Goal: Book appointment/travel/reservation

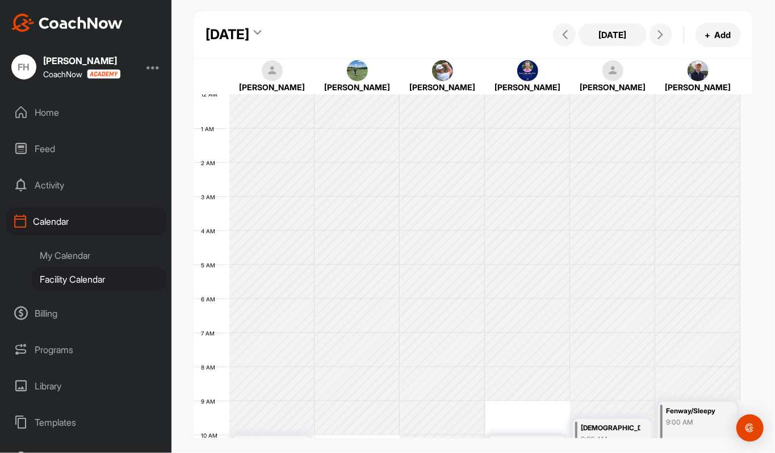
scroll to position [197, 0]
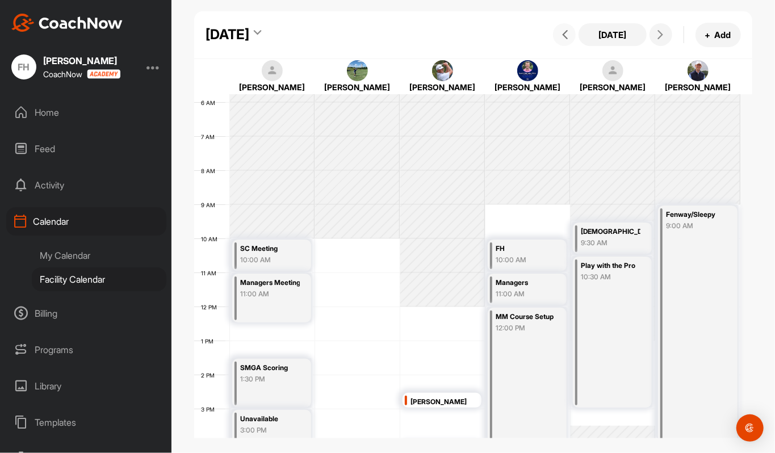
click at [570, 41] on button at bounding box center [564, 34] width 23 height 23
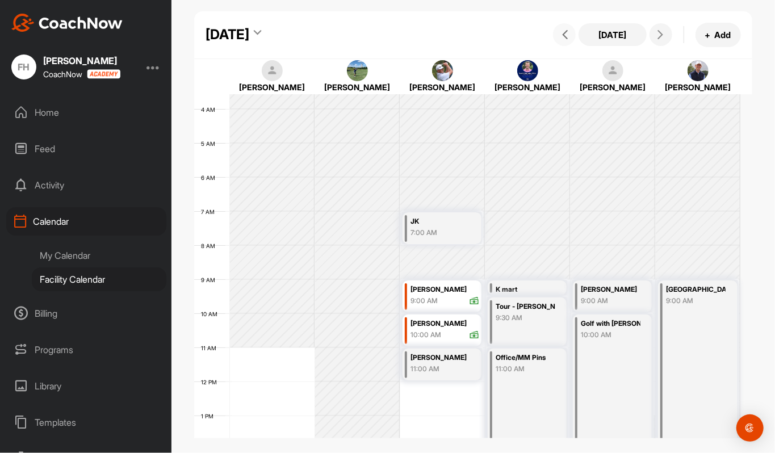
scroll to position [227, 0]
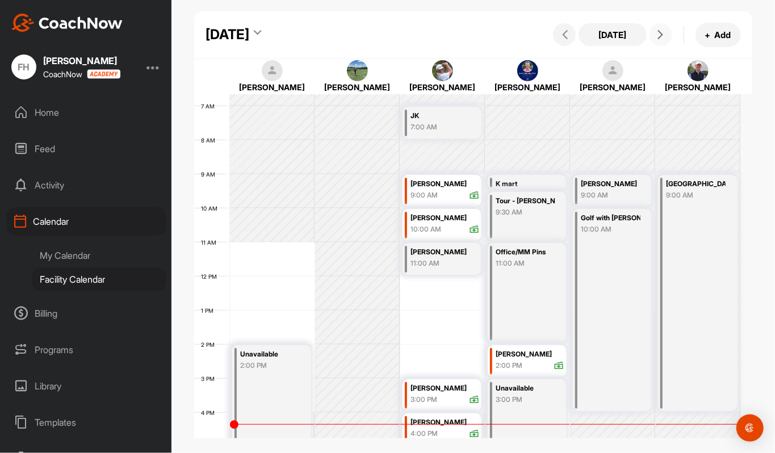
click at [658, 40] on button at bounding box center [661, 34] width 23 height 23
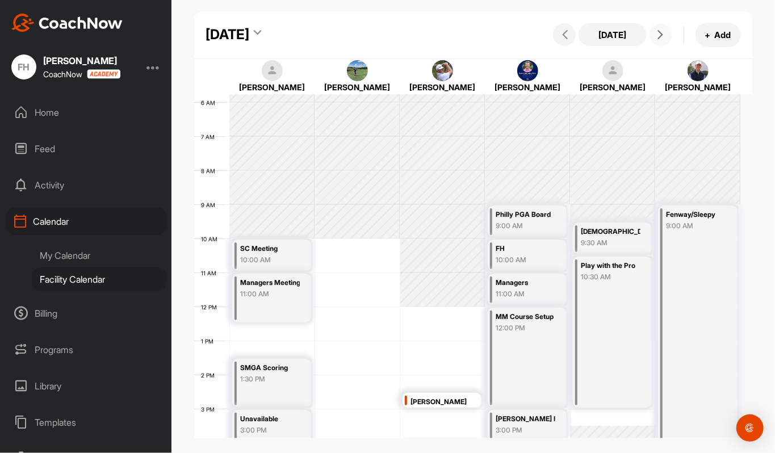
click at [650, 37] on button at bounding box center [661, 34] width 23 height 23
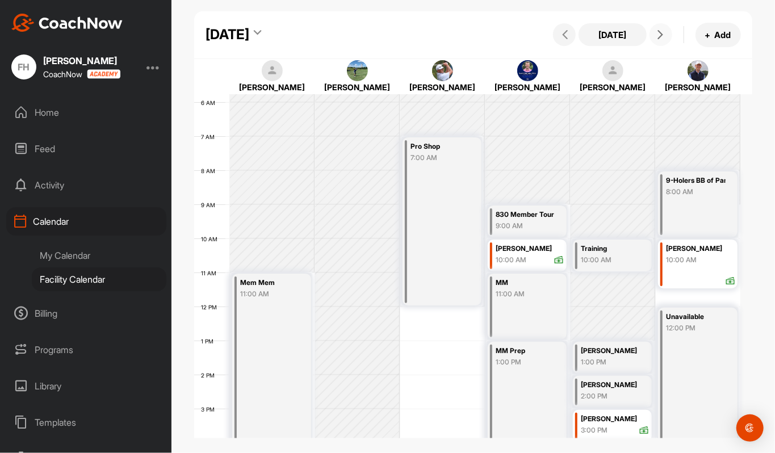
click at [650, 37] on button at bounding box center [661, 34] width 23 height 23
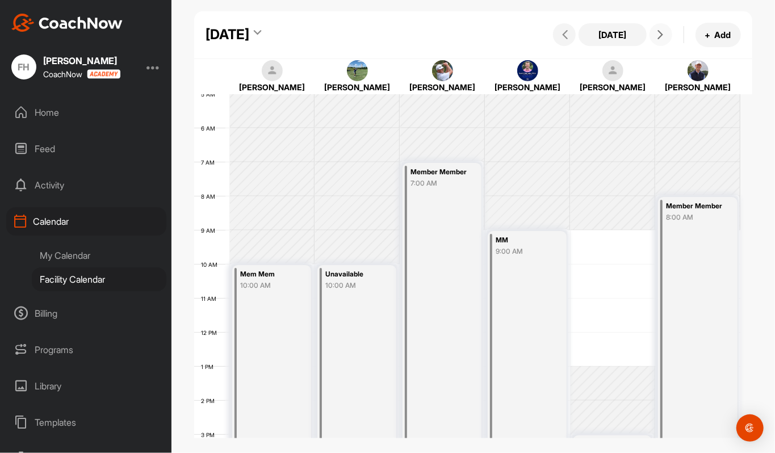
scroll to position [95, 0]
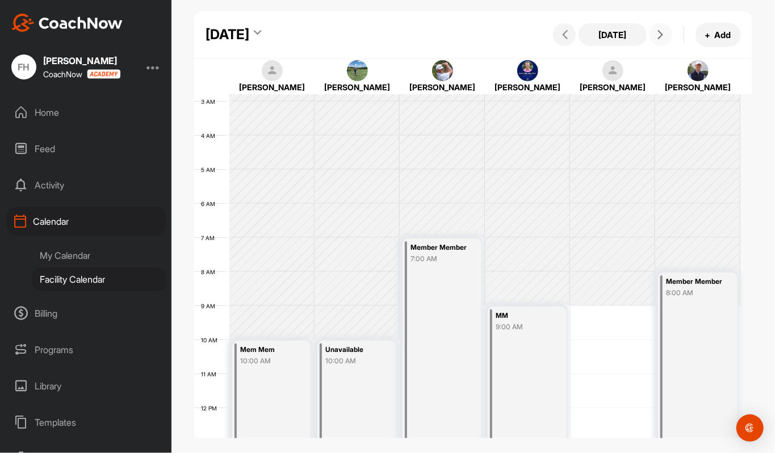
click at [665, 41] on button at bounding box center [661, 34] width 23 height 23
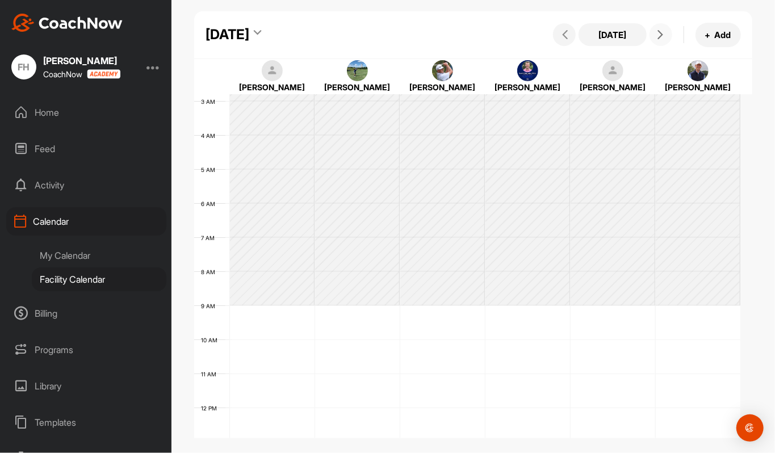
scroll to position [197, 0]
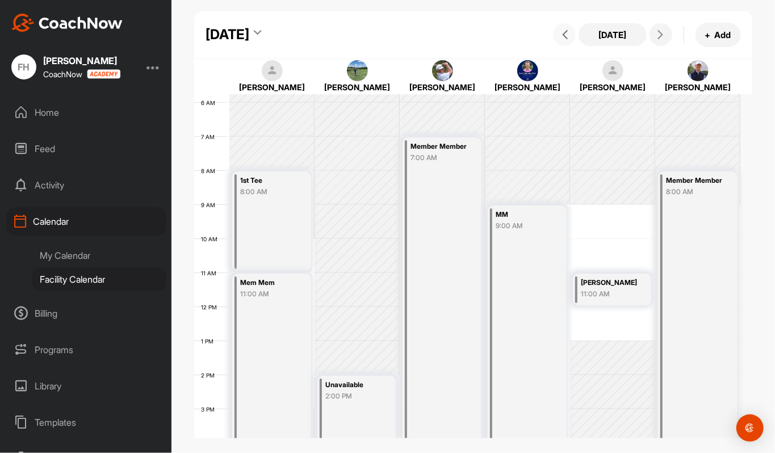
click at [567, 37] on icon at bounding box center [565, 34] width 9 height 9
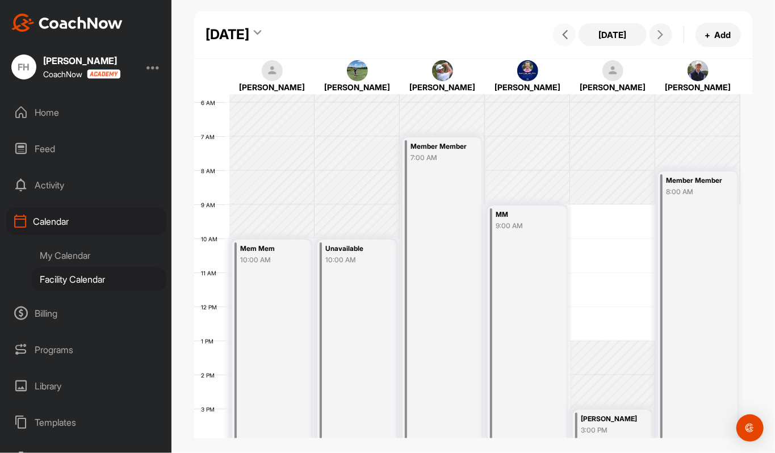
click at [567, 37] on icon at bounding box center [565, 34] width 9 height 9
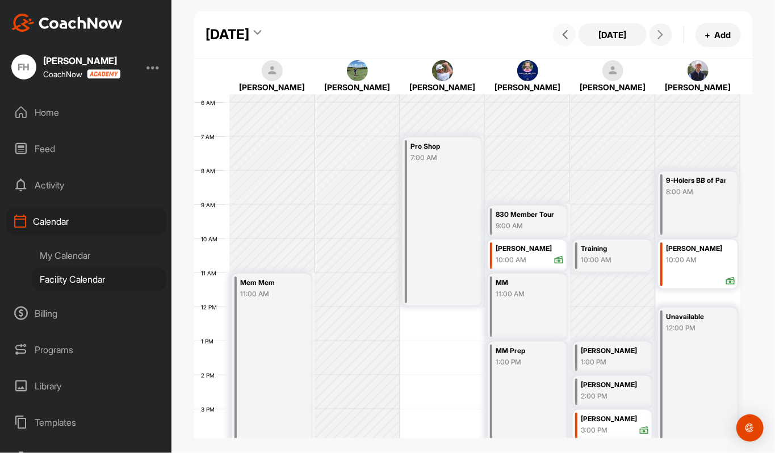
click at [567, 37] on icon at bounding box center [565, 34] width 9 height 9
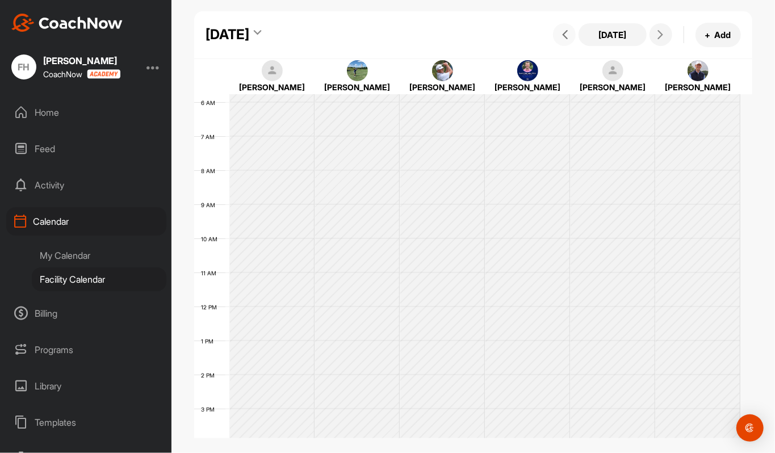
click at [567, 37] on icon at bounding box center [565, 34] width 9 height 9
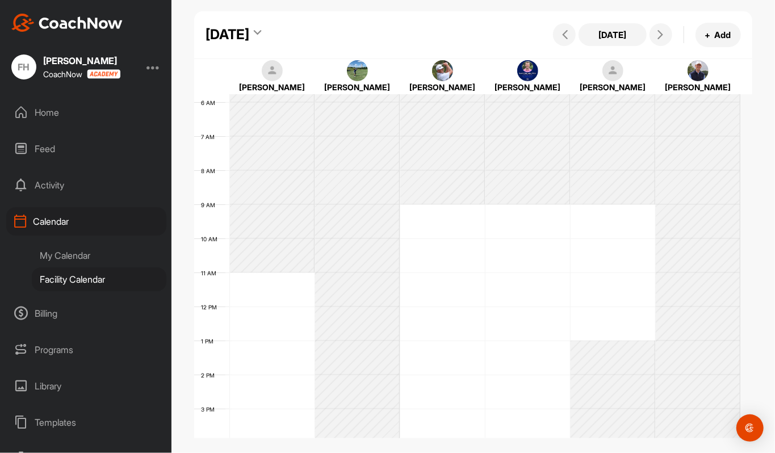
click at [83, 274] on div "Facility Calendar" at bounding box center [99, 280] width 135 height 24
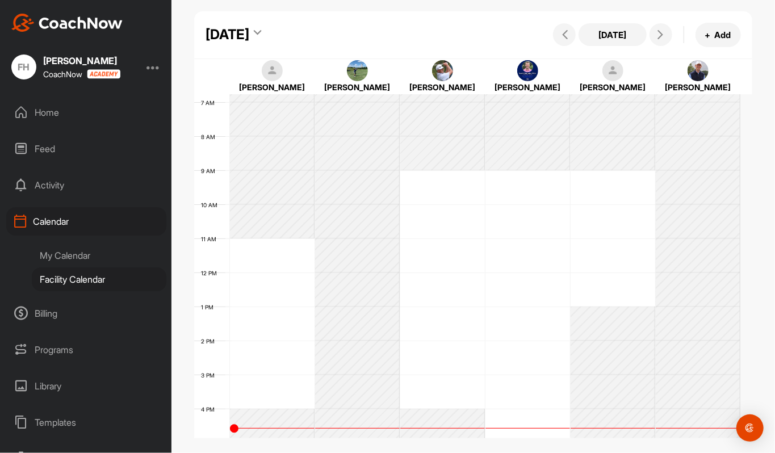
scroll to position [227, 0]
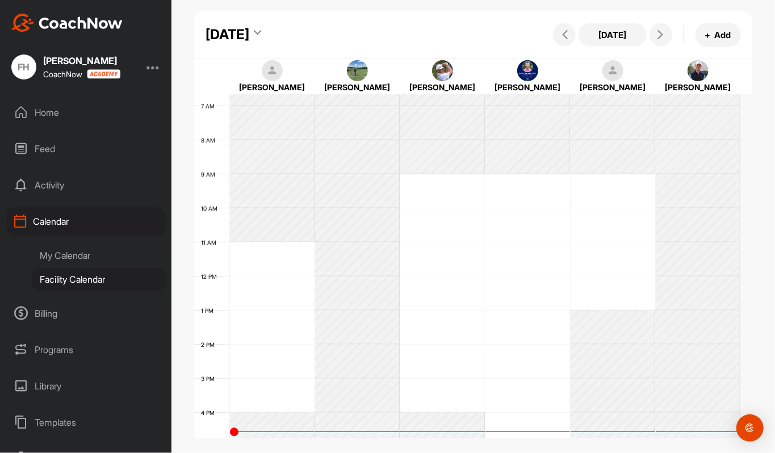
click at [78, 275] on div "Facility Calendar" at bounding box center [99, 280] width 135 height 24
click at [617, 37] on button "[DATE]" at bounding box center [613, 34] width 68 height 23
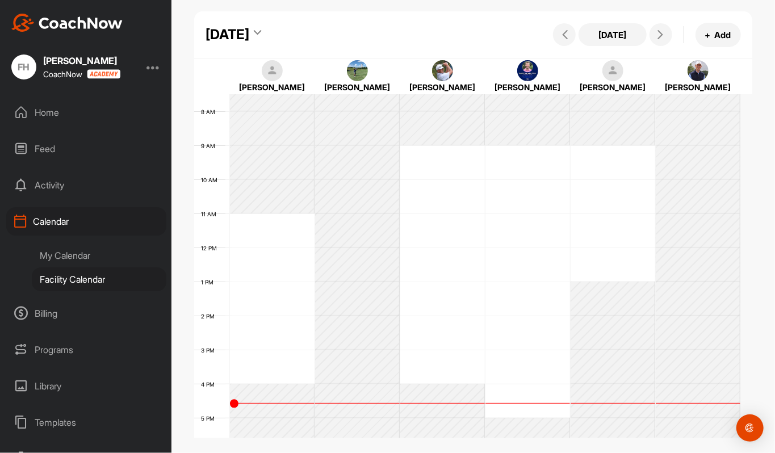
scroll to position [247, 0]
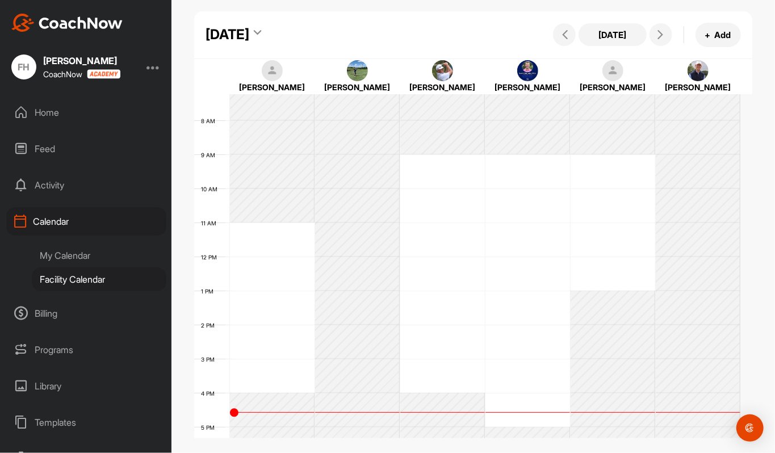
click at [469, 56] on div "[DATE] [DATE] + Add" at bounding box center [473, 35] width 558 height 48
click at [523, 189] on div "12 AM 1 AM 2 AM 3 AM 4 AM 5 AM 6 AM 7 AM 8 AM 9 AM 10 AM 11 AM 12 PM 1 PM 2 PM …" at bounding box center [467, 257] width 546 height 818
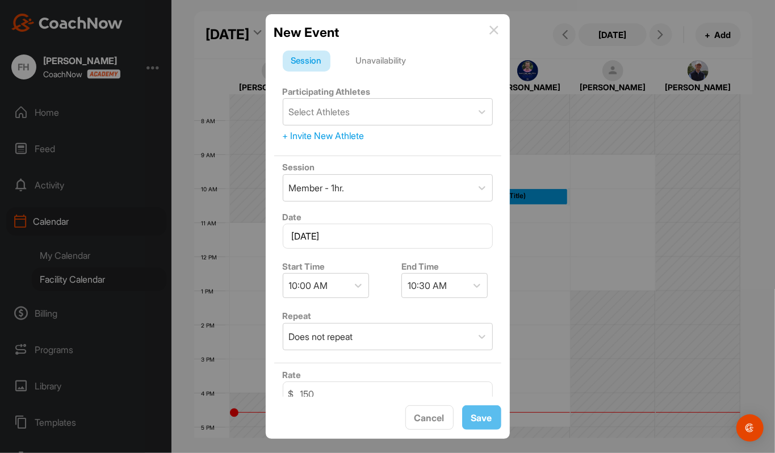
click at [493, 27] on img at bounding box center [494, 30] width 9 height 9
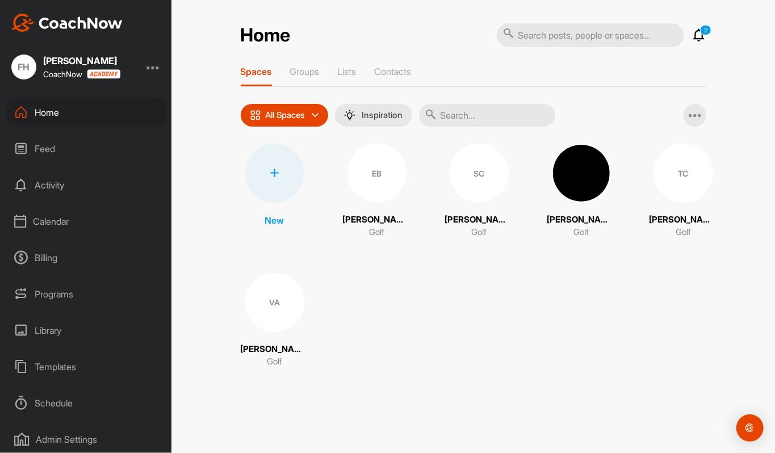
click at [51, 219] on div "Calendar" at bounding box center [86, 221] width 160 height 28
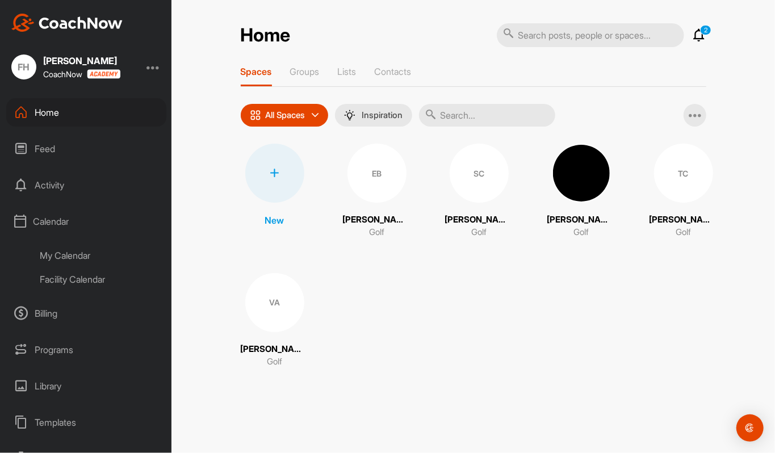
click at [73, 278] on div "Facility Calendar" at bounding box center [99, 280] width 135 height 24
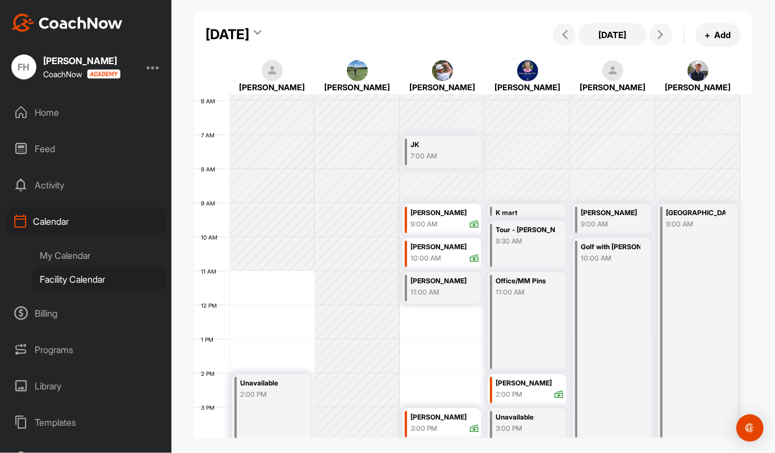
scroll to position [197, 0]
click at [665, 32] on span at bounding box center [661, 34] width 14 height 9
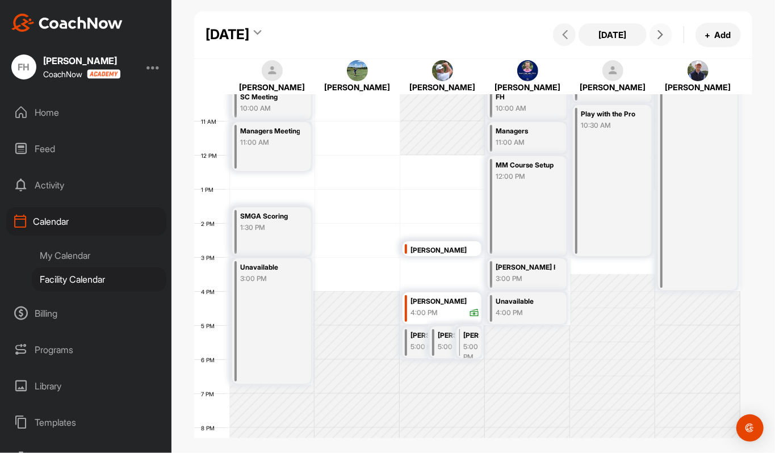
scroll to position [273, 0]
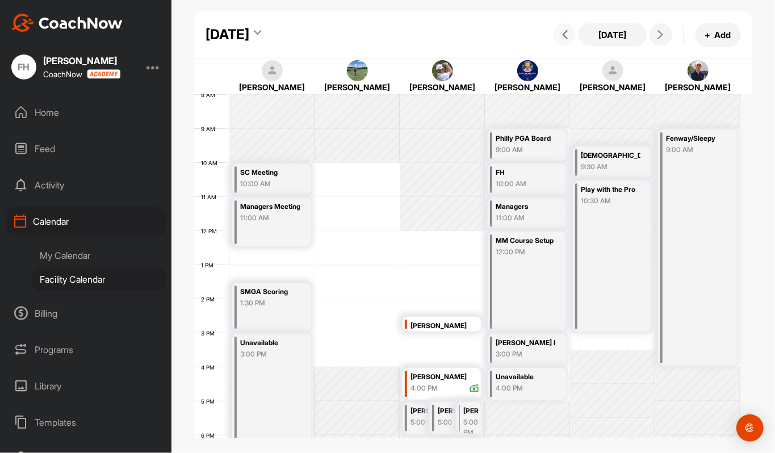
click at [567, 34] on icon at bounding box center [565, 34] width 9 height 9
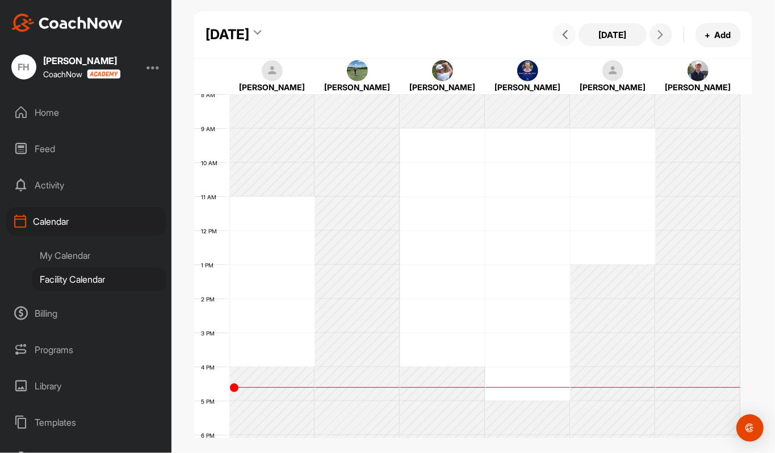
scroll to position [197, 0]
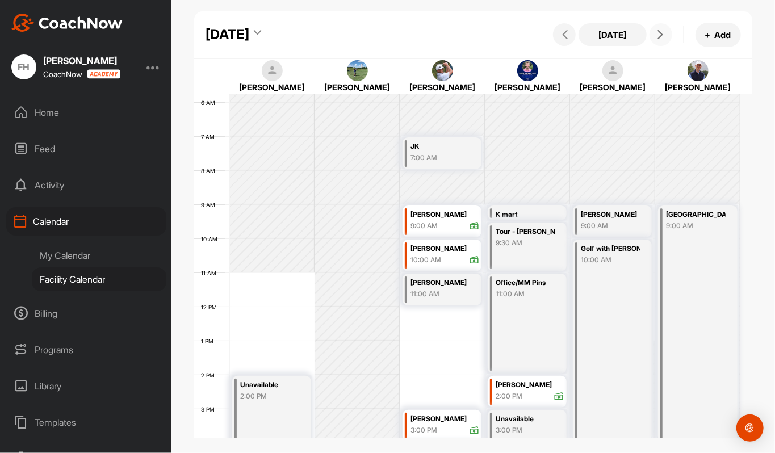
click at [663, 33] on icon at bounding box center [660, 34] width 9 height 9
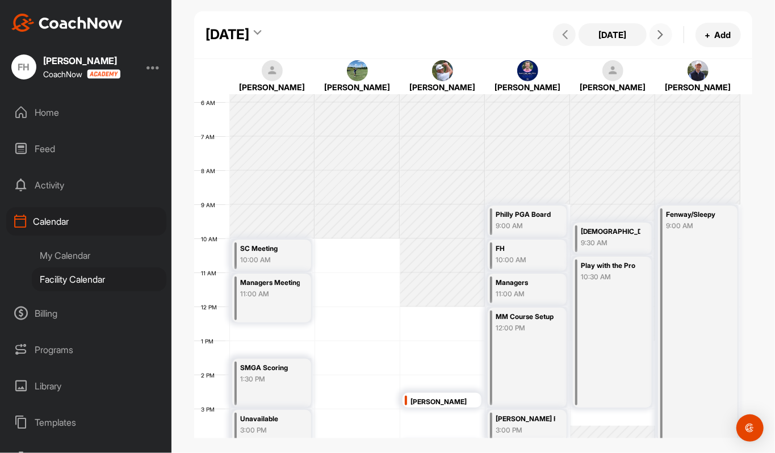
click at [660, 35] on icon at bounding box center [660, 34] width 9 height 9
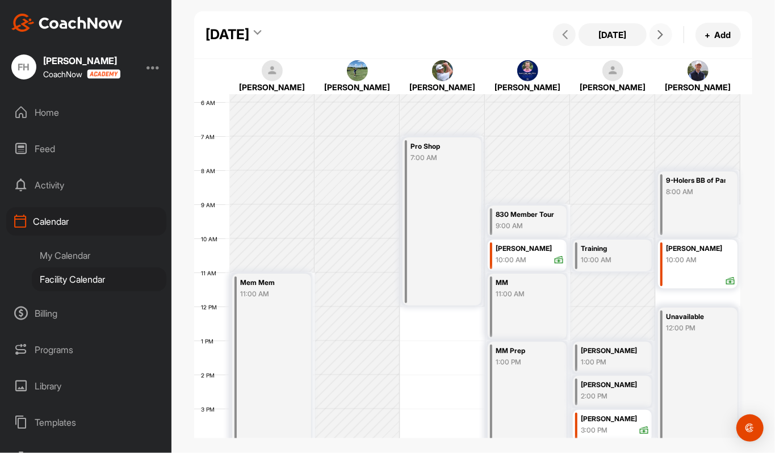
click at [663, 35] on icon at bounding box center [660, 34] width 9 height 9
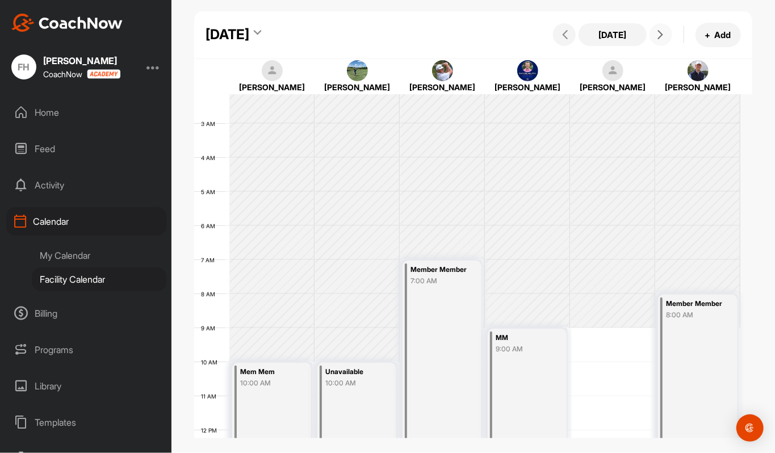
scroll to position [0, 0]
